Goal: Task Accomplishment & Management: Manage account settings

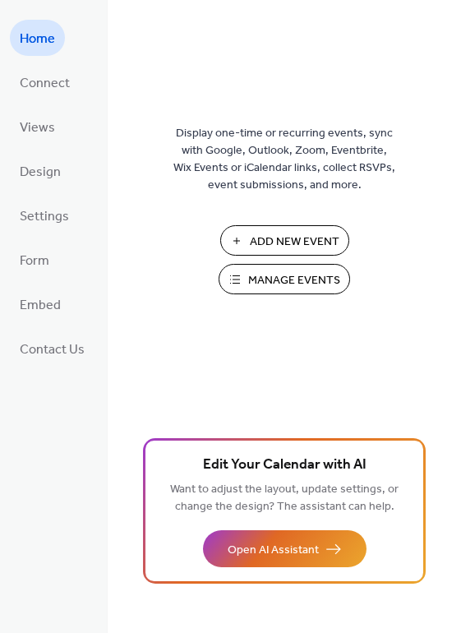
click at [290, 285] on span "Manage Events" at bounding box center [294, 280] width 92 height 17
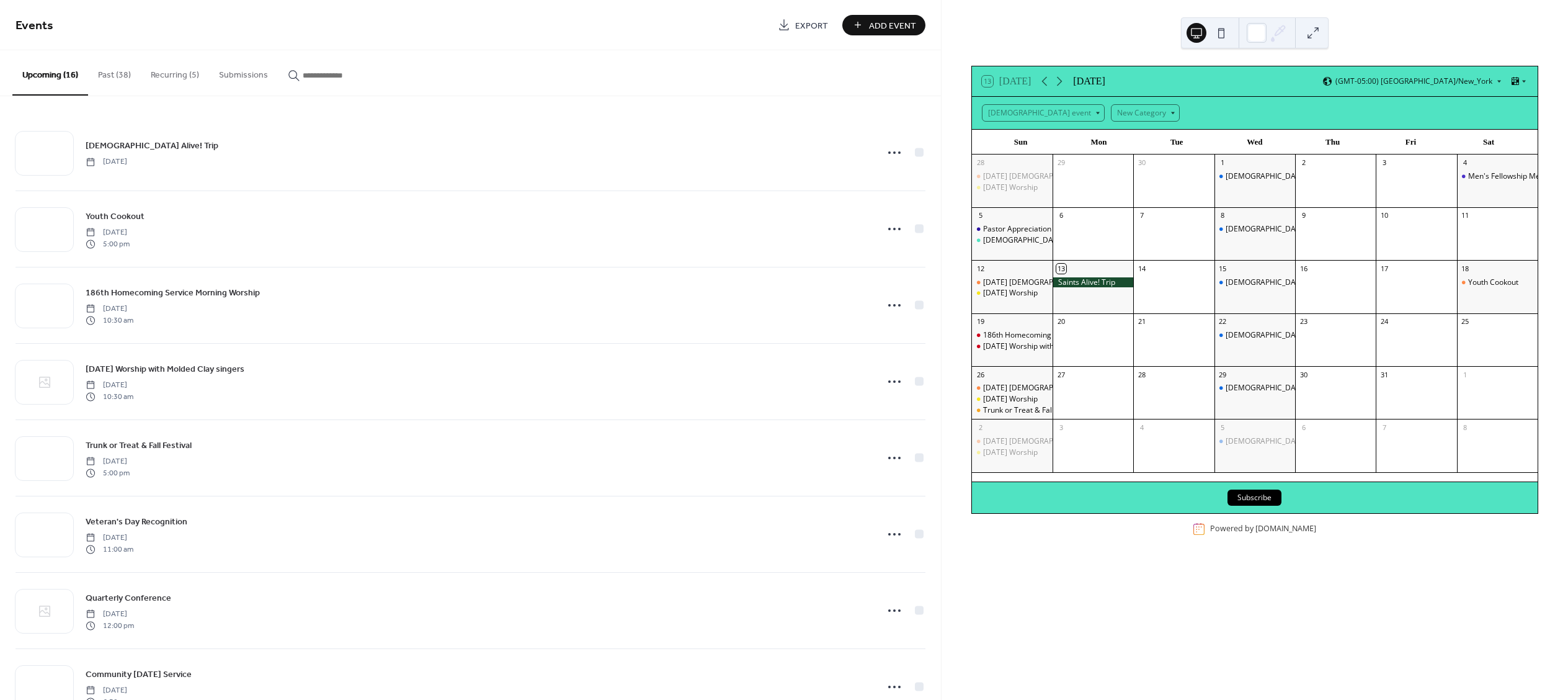
click at [169, 76] on button "Recurring (5)" at bounding box center [175, 72] width 68 height 44
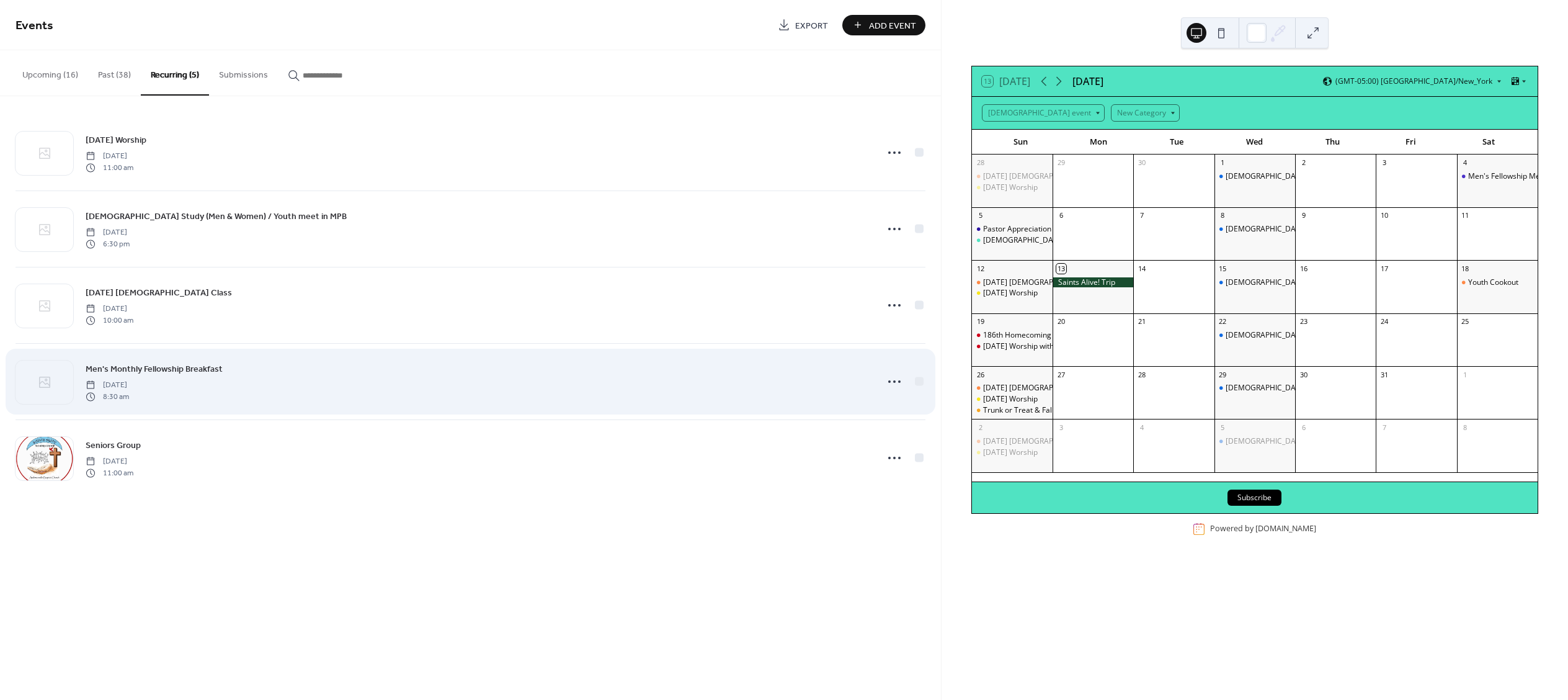
click at [117, 375] on span "Men's Monthly Fellowship Breakfast" at bounding box center [154, 369] width 137 height 13
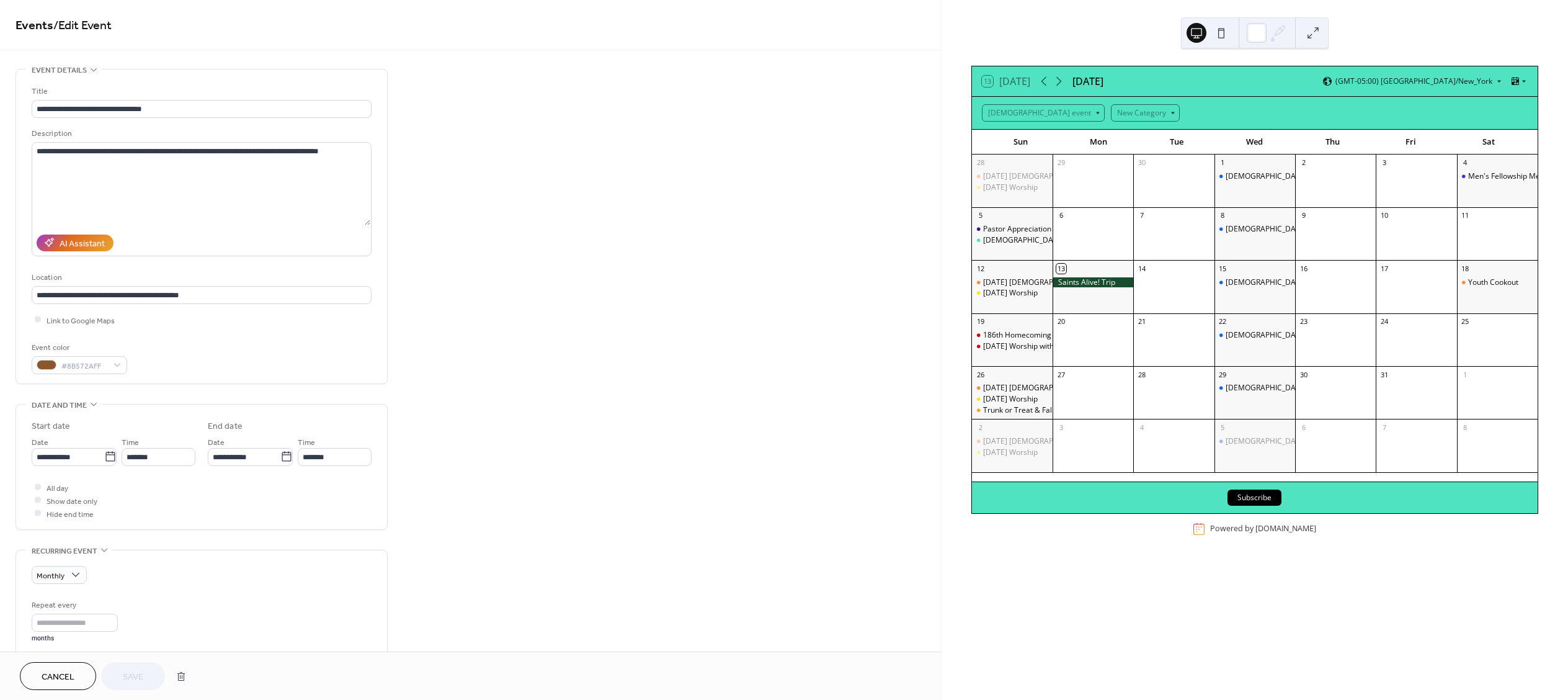
click at [117, 375] on div "**********" at bounding box center [202, 227] width 340 height 314
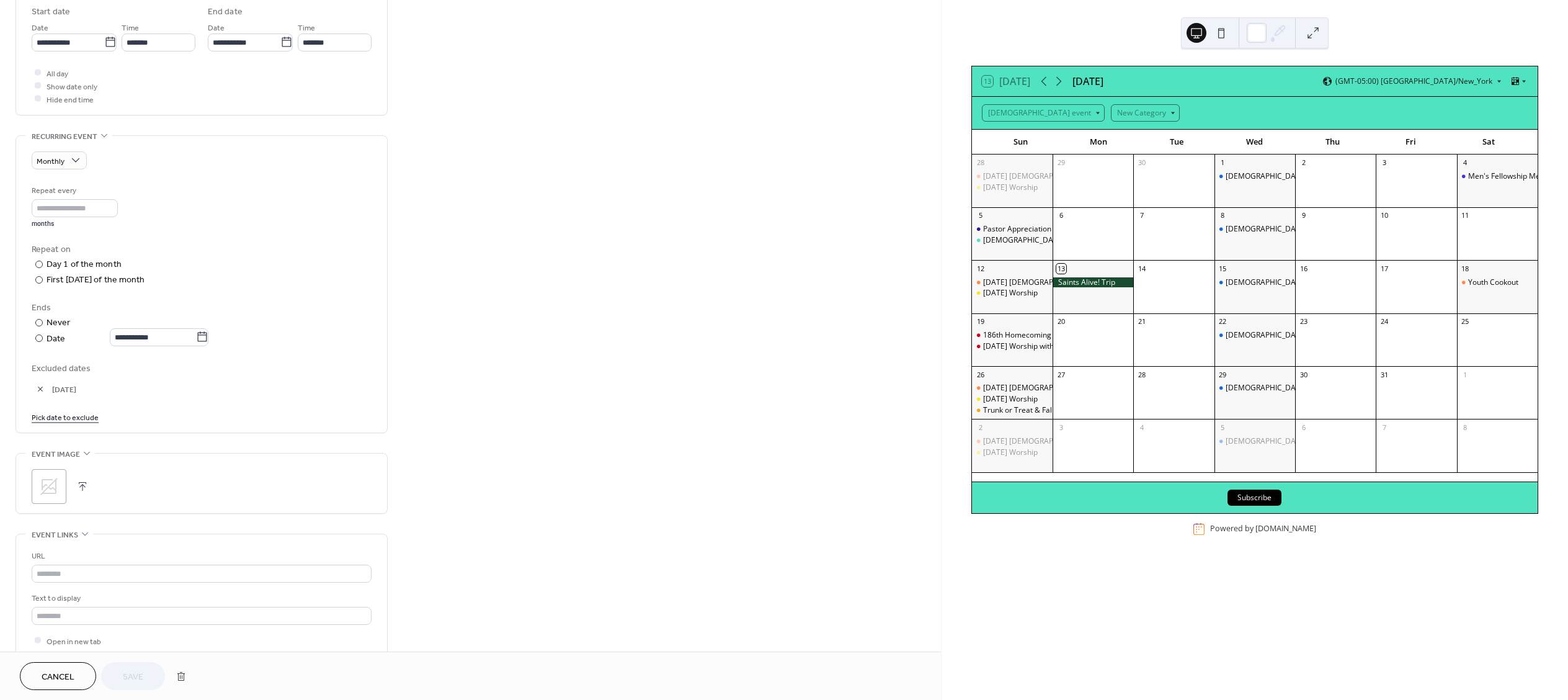
scroll to position [420, 0]
click at [40, 318] on div at bounding box center [39, 317] width 8 height 8
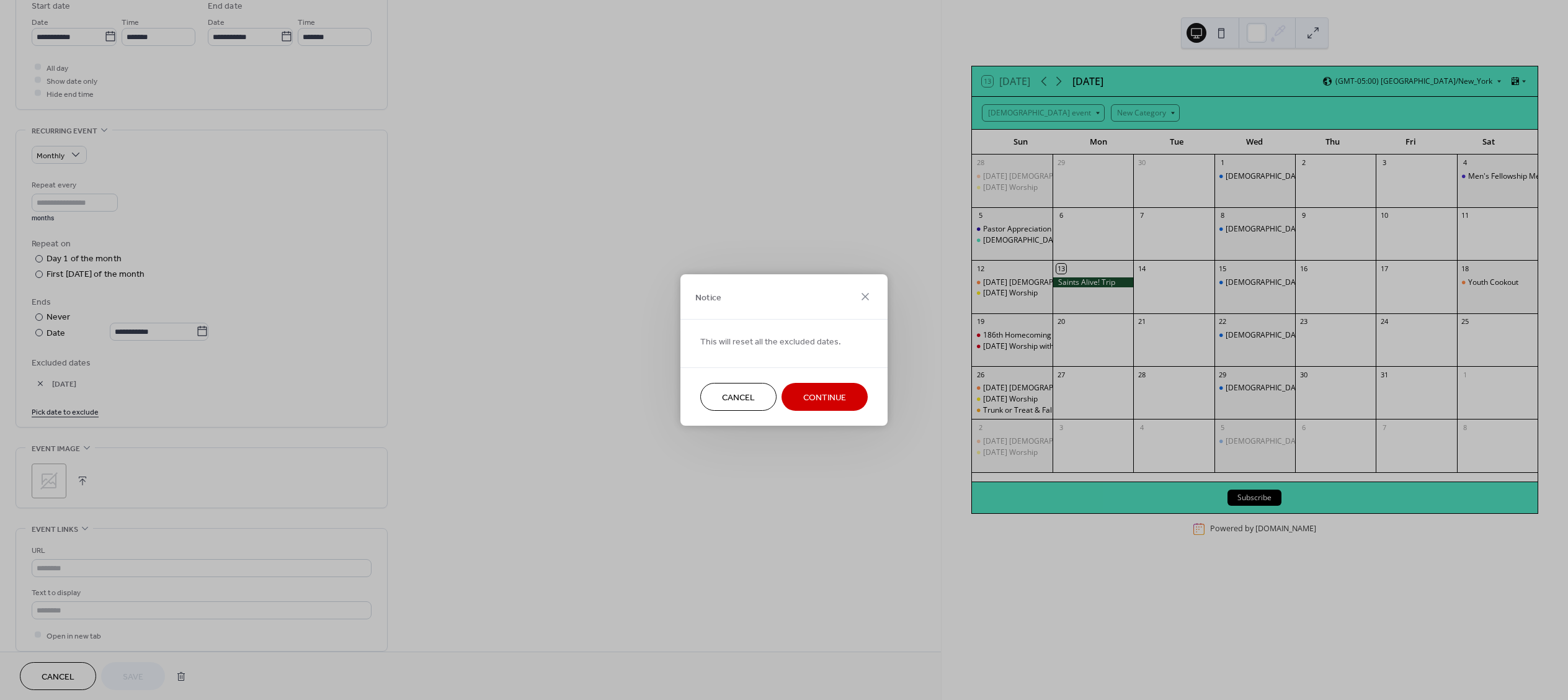
click at [820, 399] on span "Continue" at bounding box center [824, 398] width 43 height 13
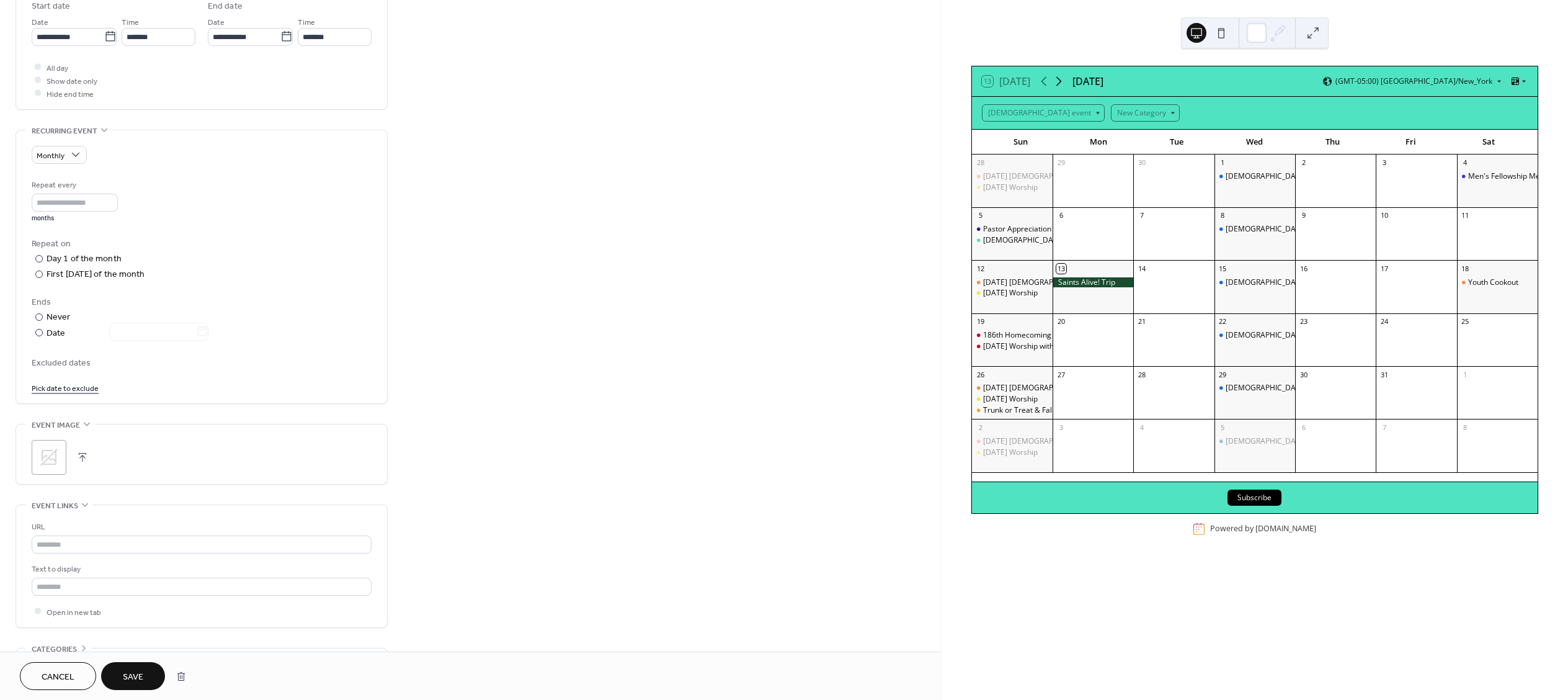
click at [1064, 78] on icon at bounding box center [1059, 82] width 15 height 15
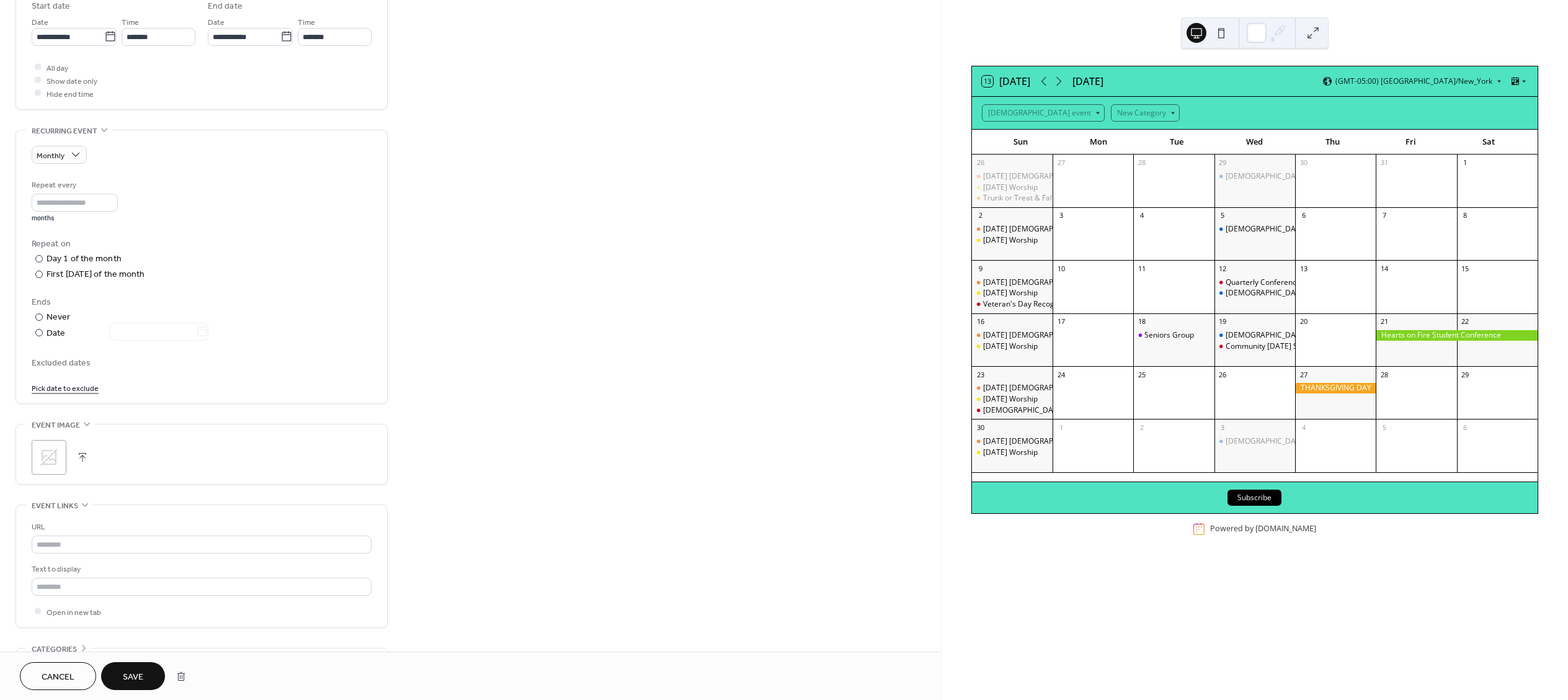
click at [128, 676] on span "Save" at bounding box center [133, 677] width 20 height 13
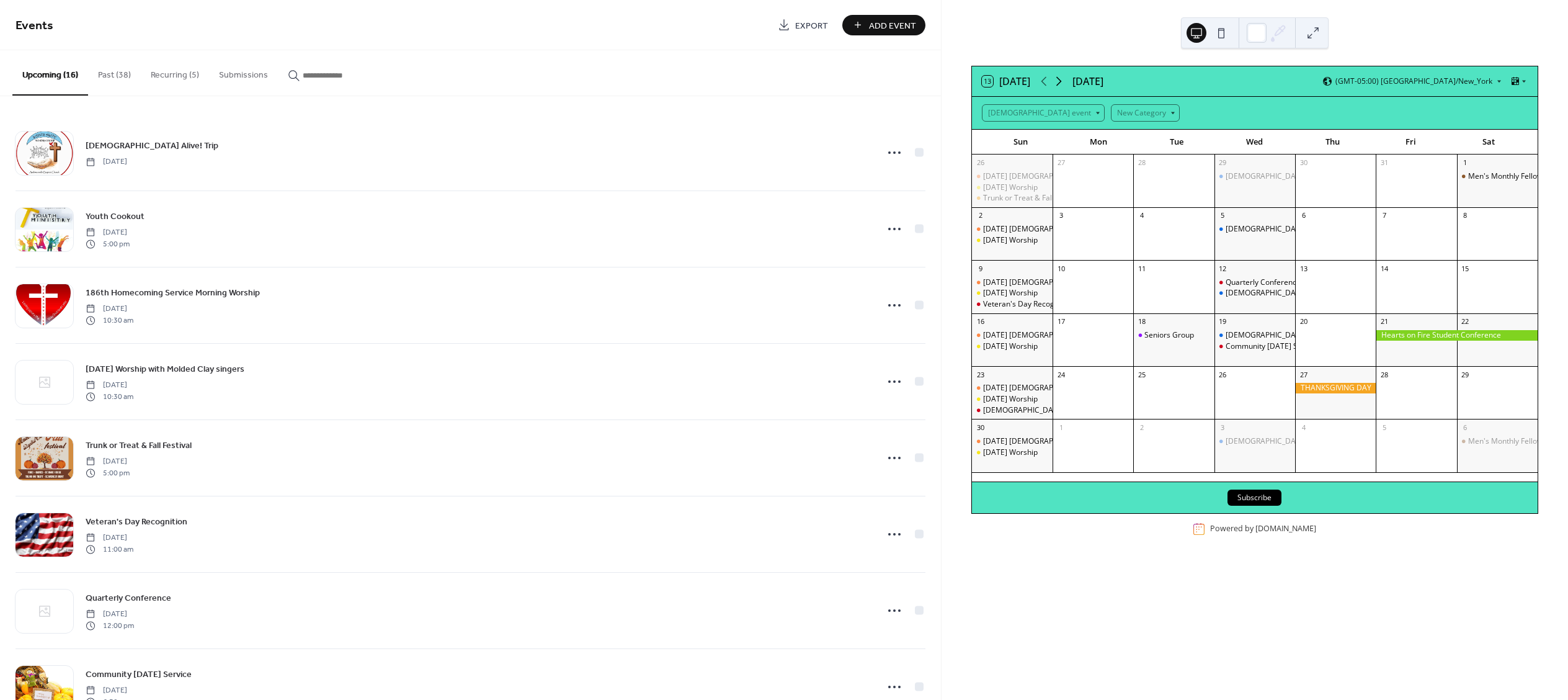
click at [1058, 79] on icon at bounding box center [1059, 82] width 15 height 15
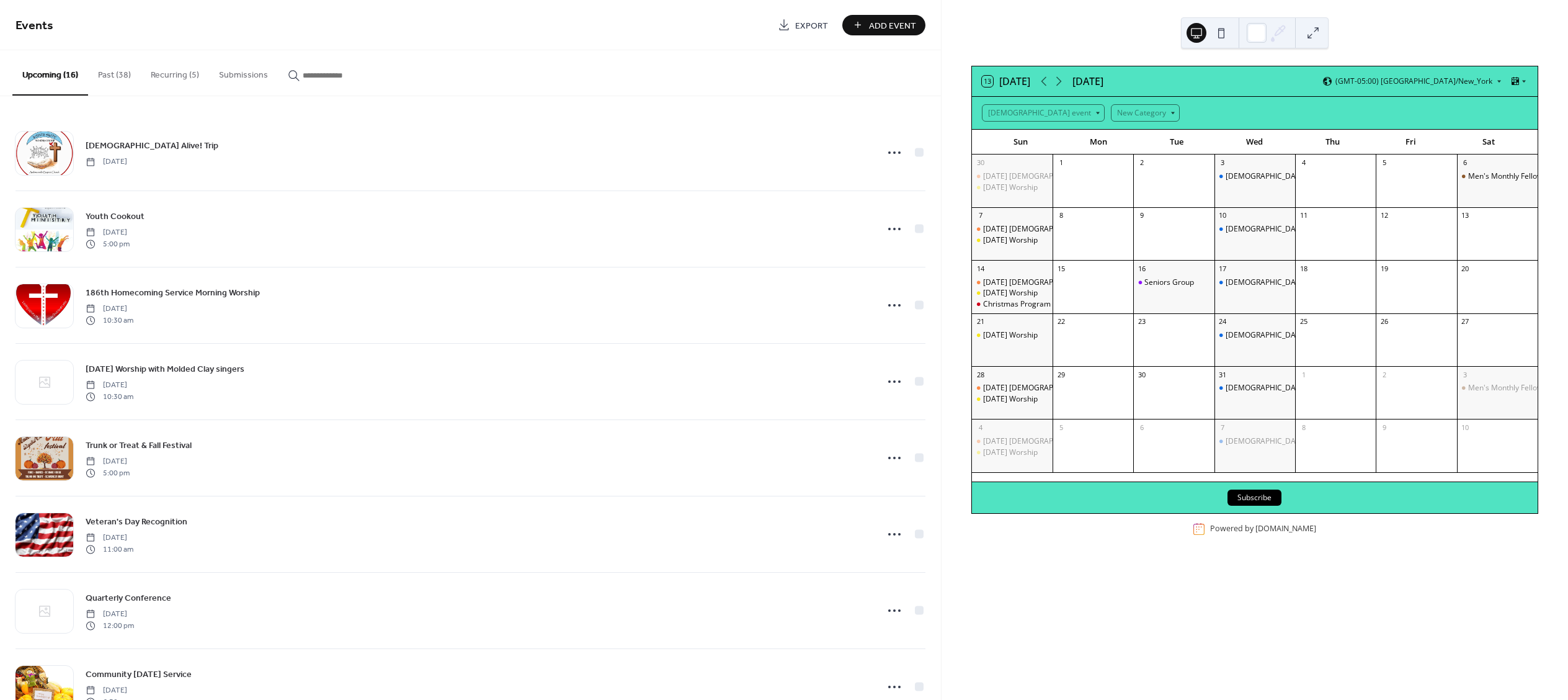
click at [170, 76] on button "Recurring (5)" at bounding box center [175, 72] width 68 height 44
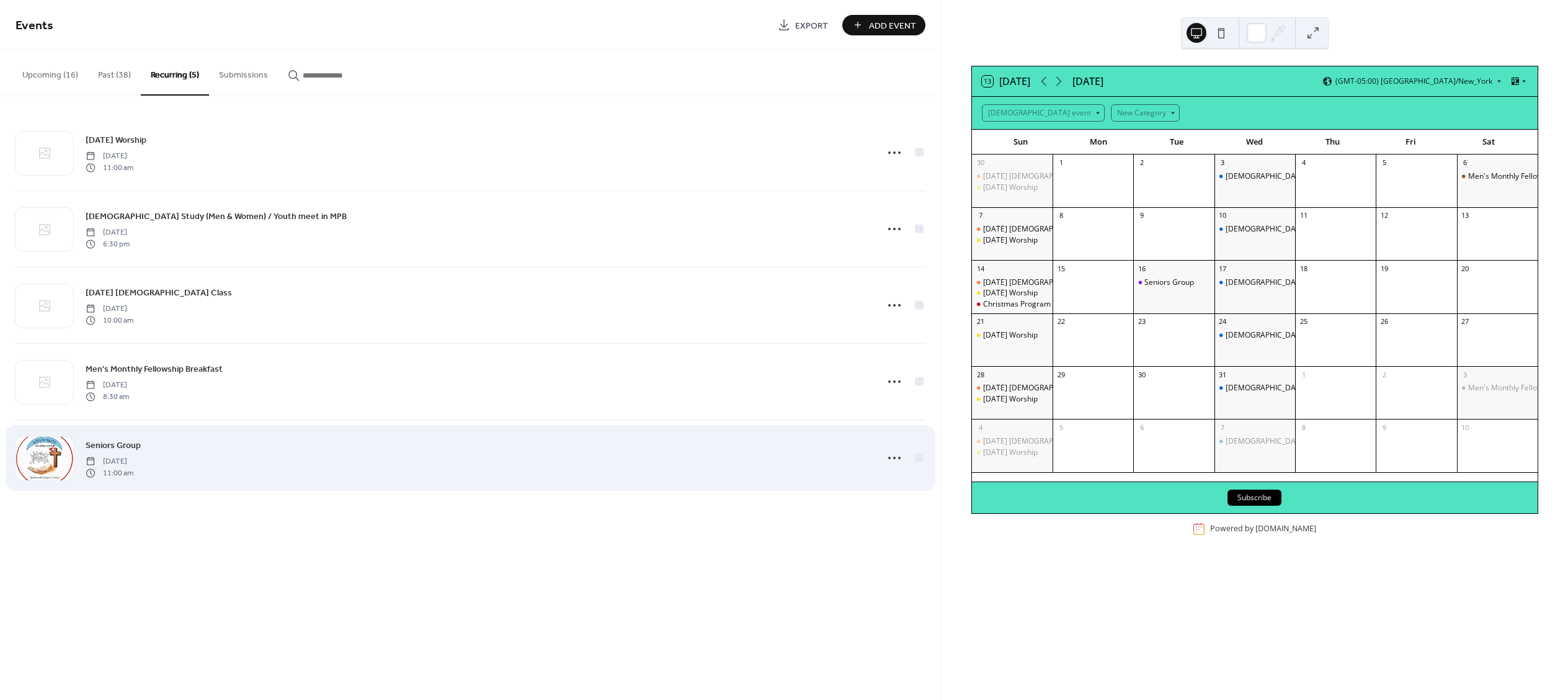
click at [124, 468] on span "11:00 am" at bounding box center [109, 473] width 48 height 11
click at [127, 444] on span "Seniors Group" at bounding box center [112, 446] width 55 height 13
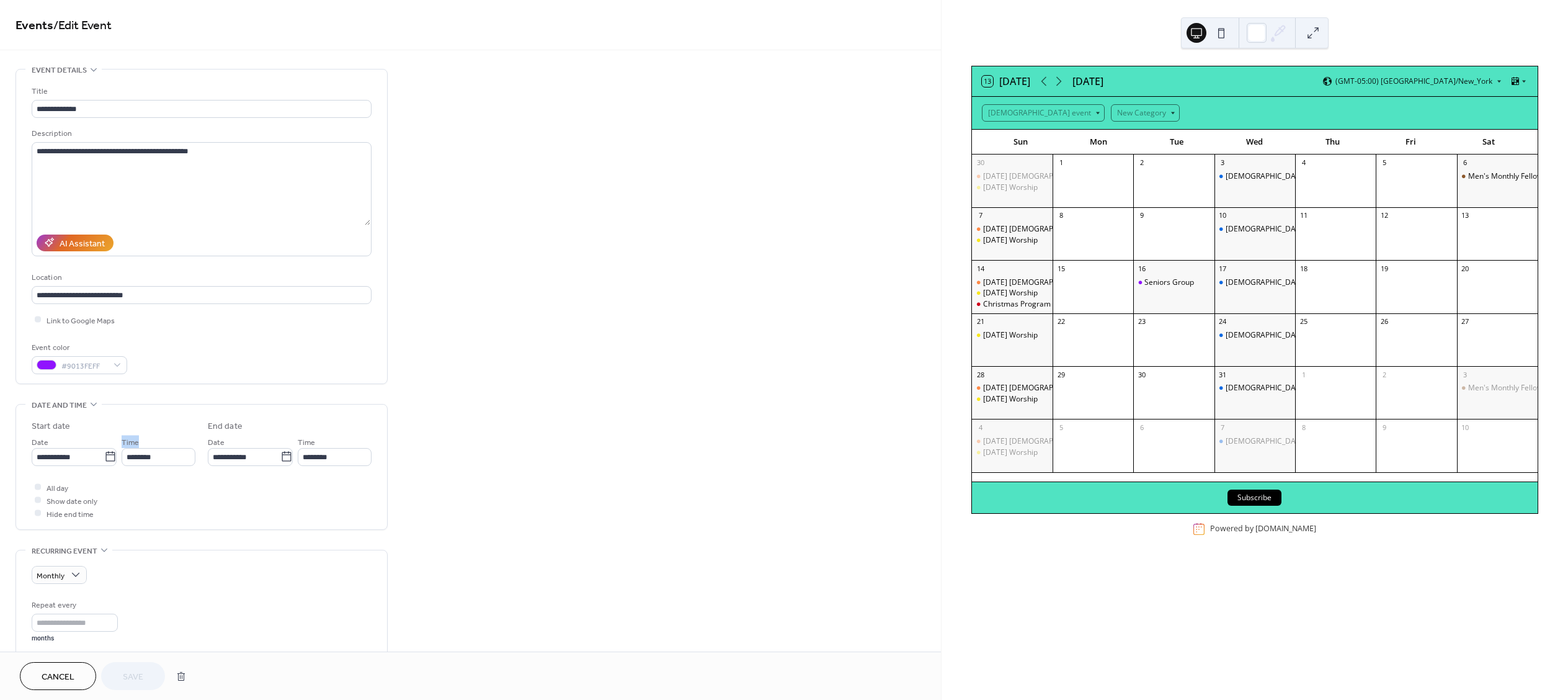
click at [127, 444] on span "Time" at bounding box center [130, 442] width 17 height 13
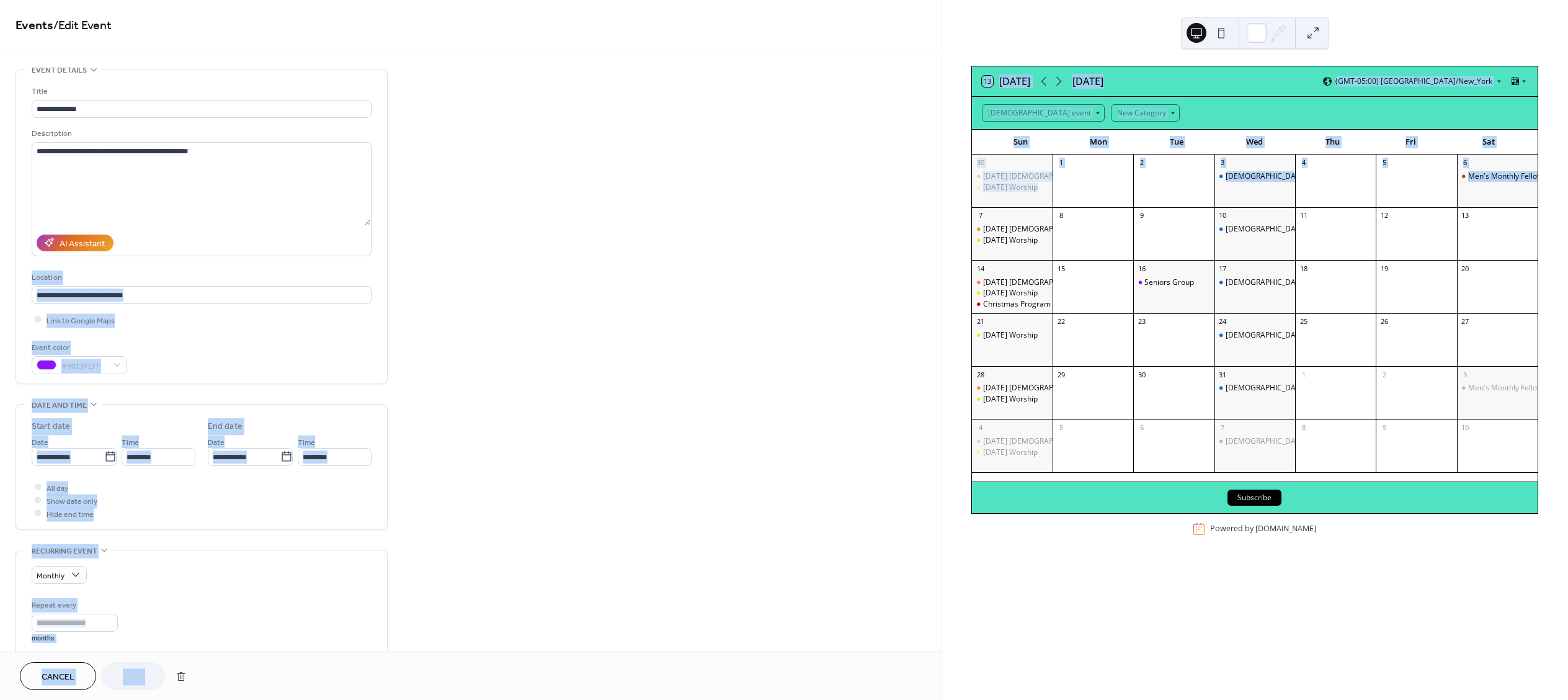
drag, startPoint x: 937, startPoint y: 131, endPoint x: 945, endPoint y: 223, distance: 92.3
click at [945, 223] on div "**********" at bounding box center [784, 350] width 1568 height 700
click at [753, 196] on div "**********" at bounding box center [470, 640] width 941 height 1144
